Goal: Transaction & Acquisition: Purchase product/service

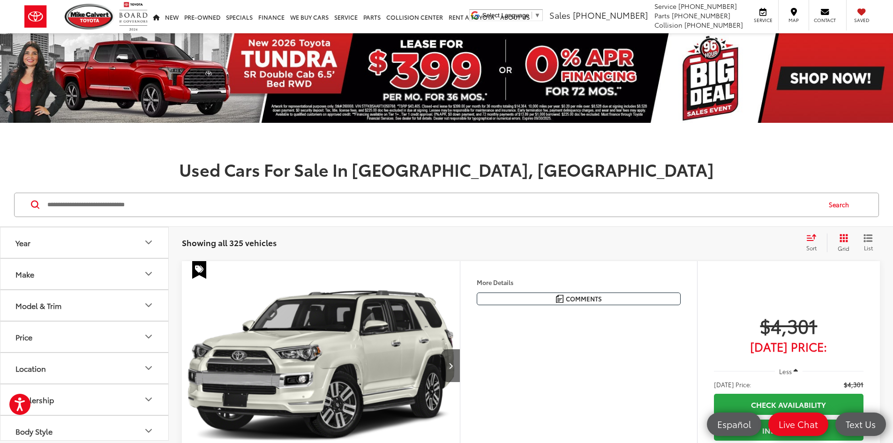
click at [153, 212] on input "Search by Make, Model, or Keyword" at bounding box center [433, 205] width 774 height 23
paste input "**********"
type input "**********"
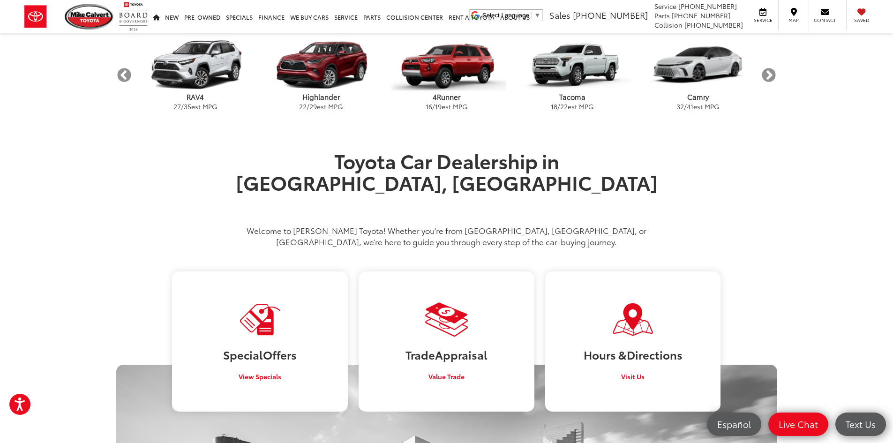
scroll to position [774, 0]
